Goal: Contribute content

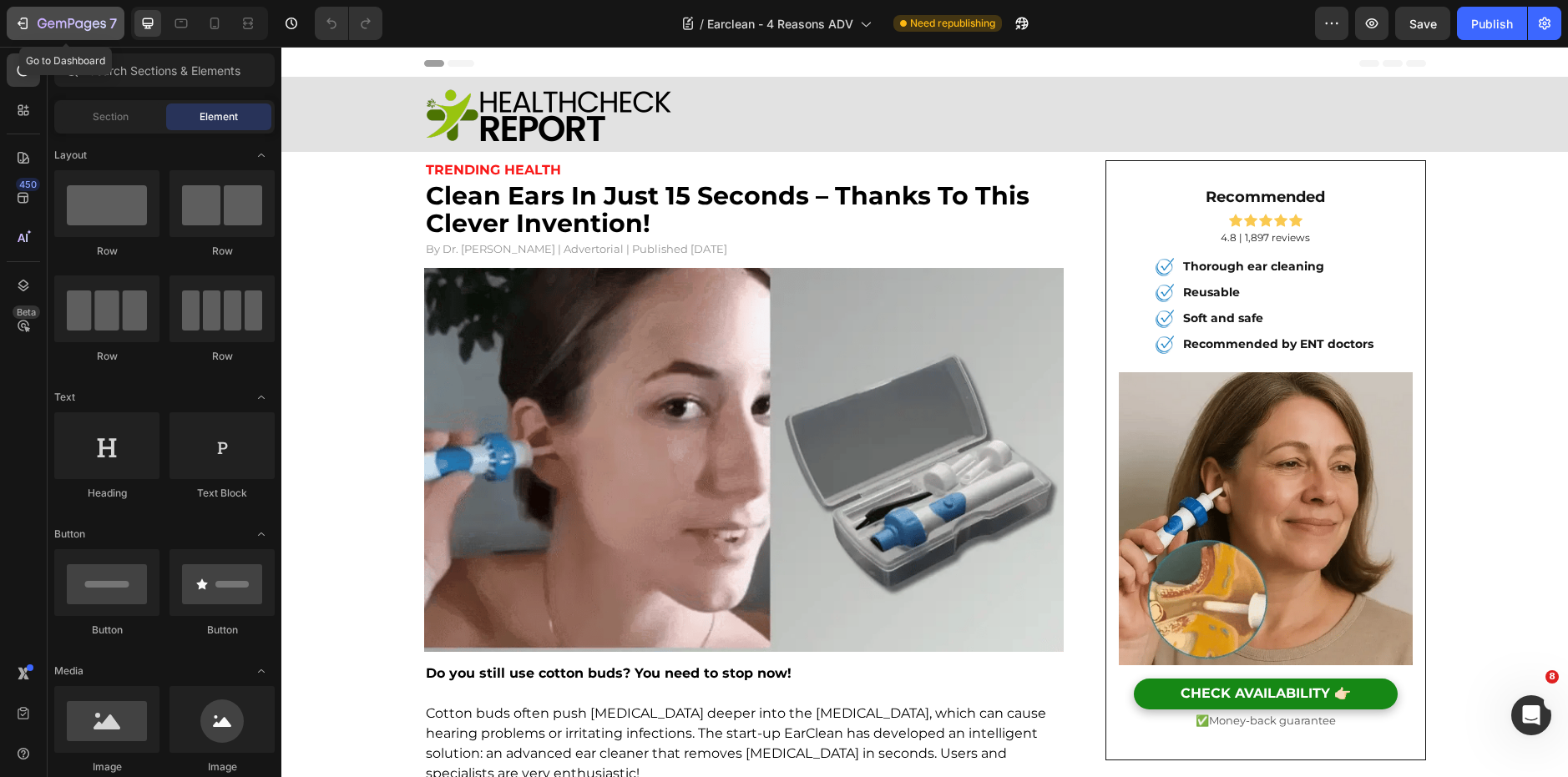
click at [55, 13] on button "7" at bounding box center [65, 23] width 118 height 33
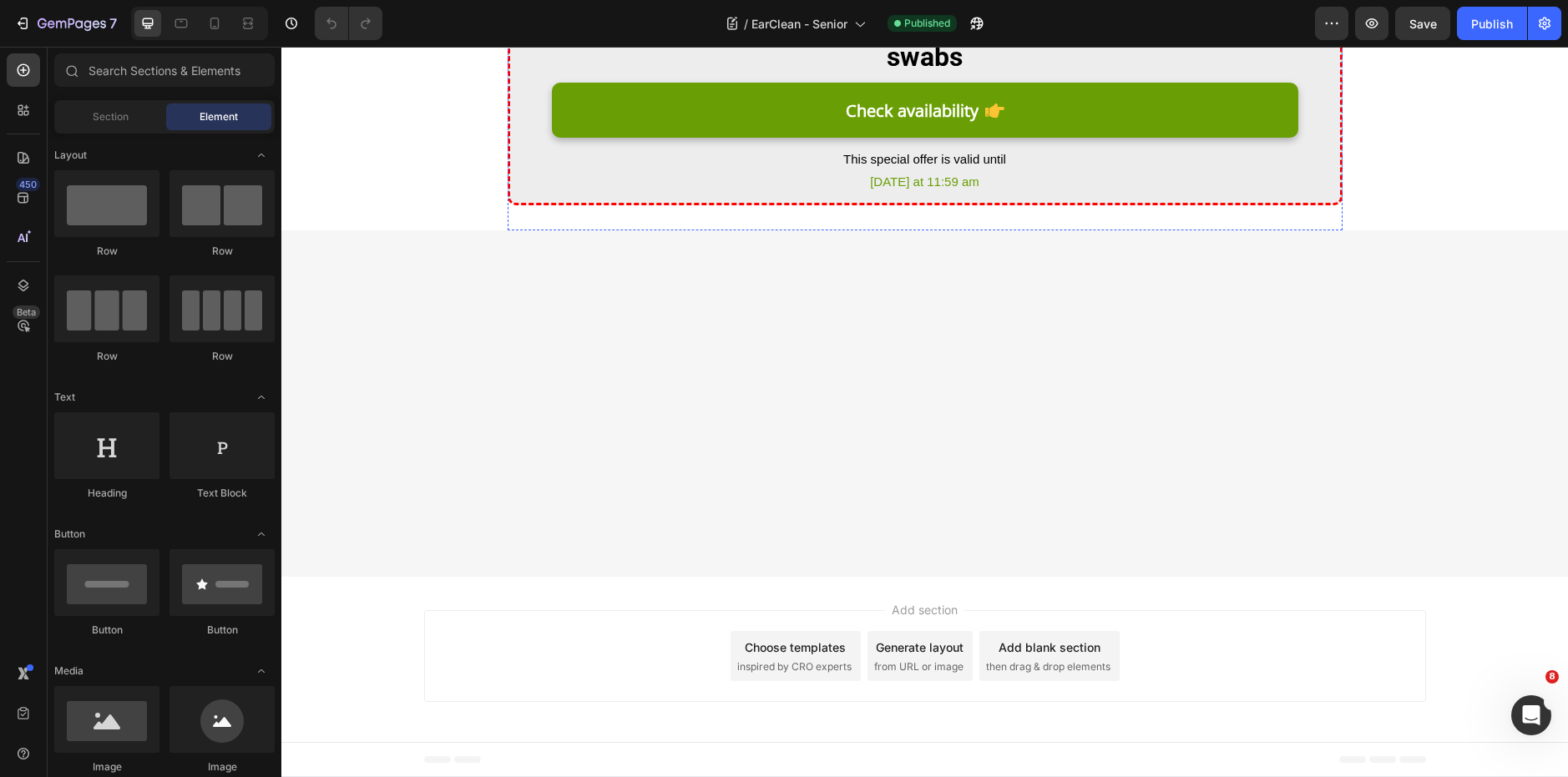
scroll to position [5775, 0]
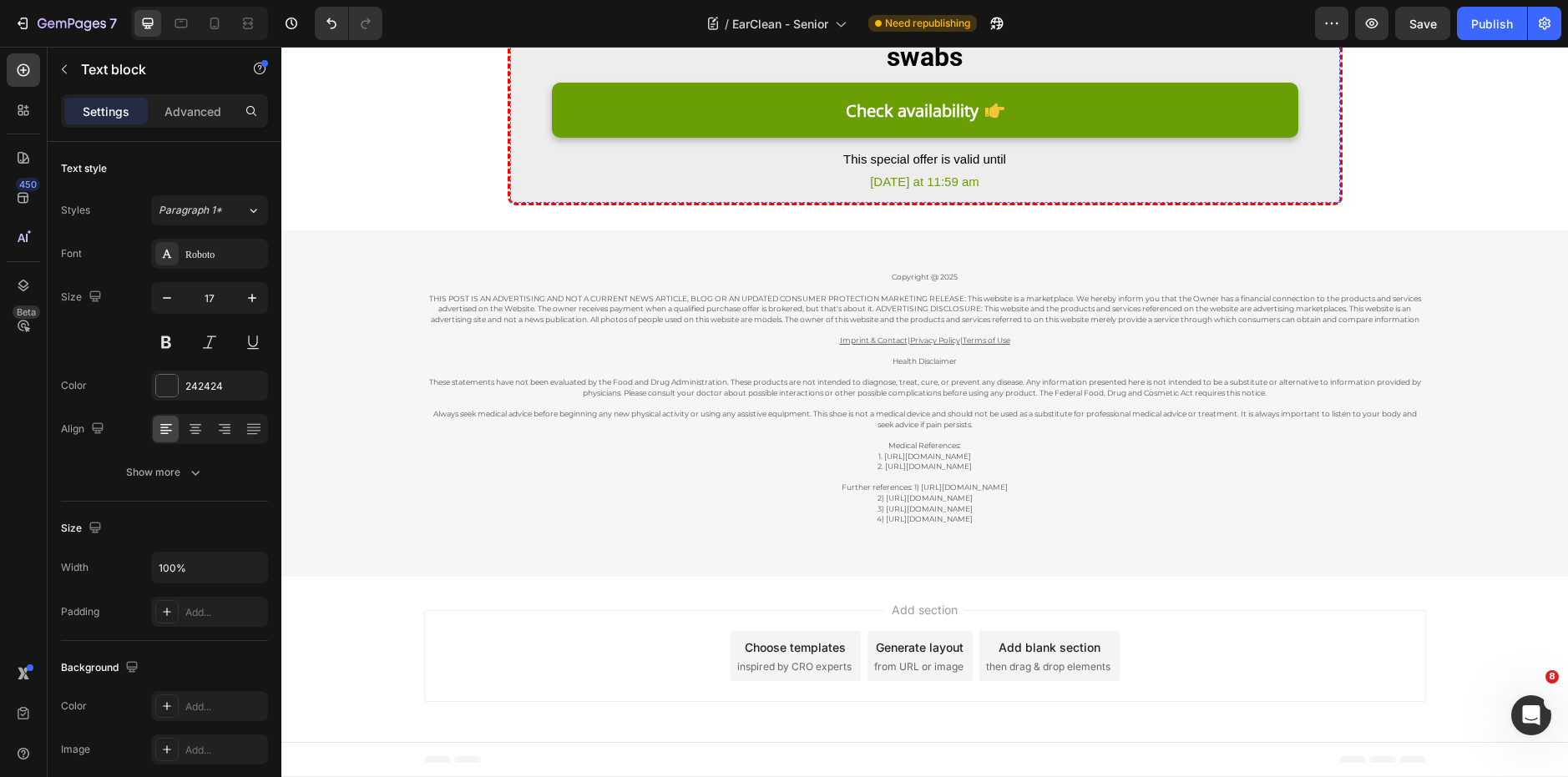
scroll to position [6409, 0]
click at [926, 73] on strong "EarClean – For clean ears and better hearing – without cotton swabs" at bounding box center [924, 42] width 737 height 60
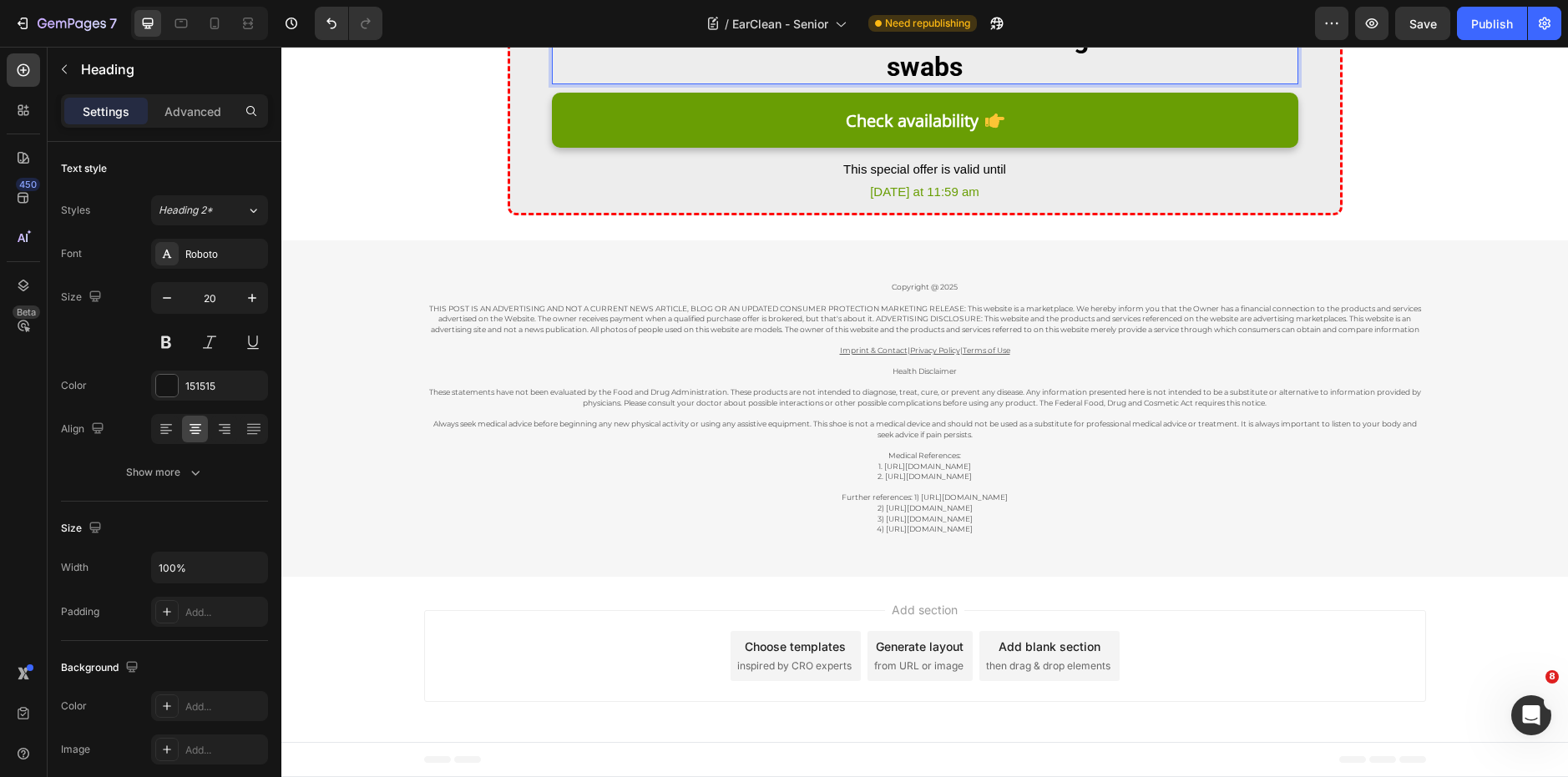
click at [926, 83] on strong "EarClean – For clean ears and better hearing – without cotton swabs" at bounding box center [924, 52] width 737 height 60
click at [1473, 37] on button "Publish" at bounding box center [1492, 23] width 70 height 33
